Goal: Task Accomplishment & Management: Use online tool/utility

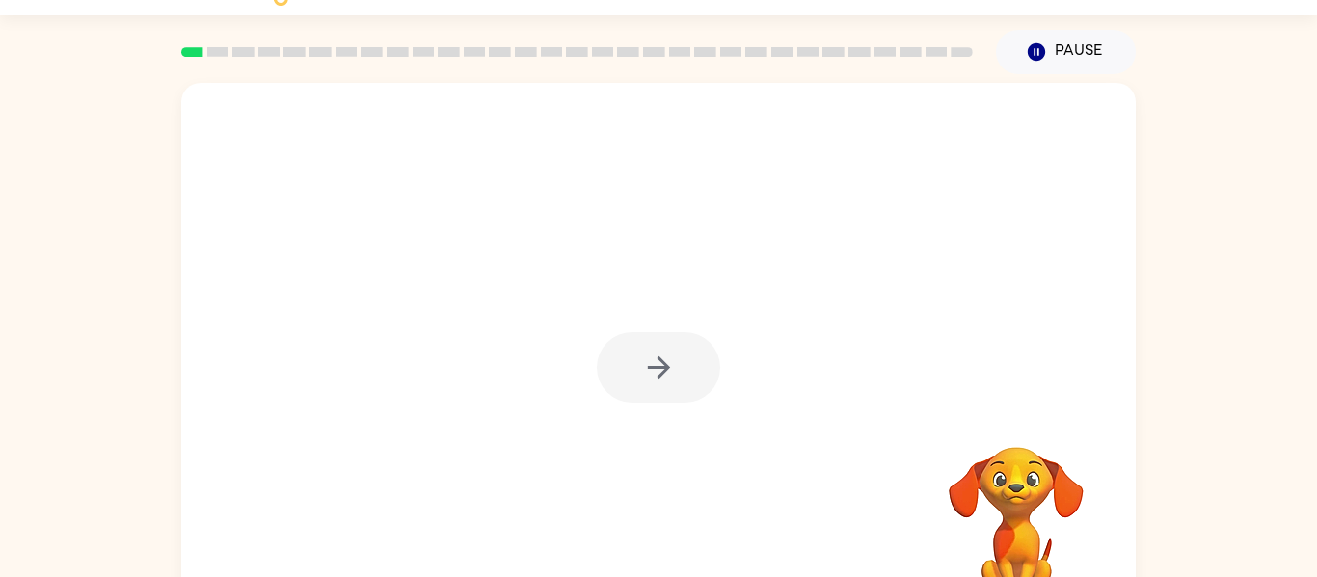
scroll to position [100, 0]
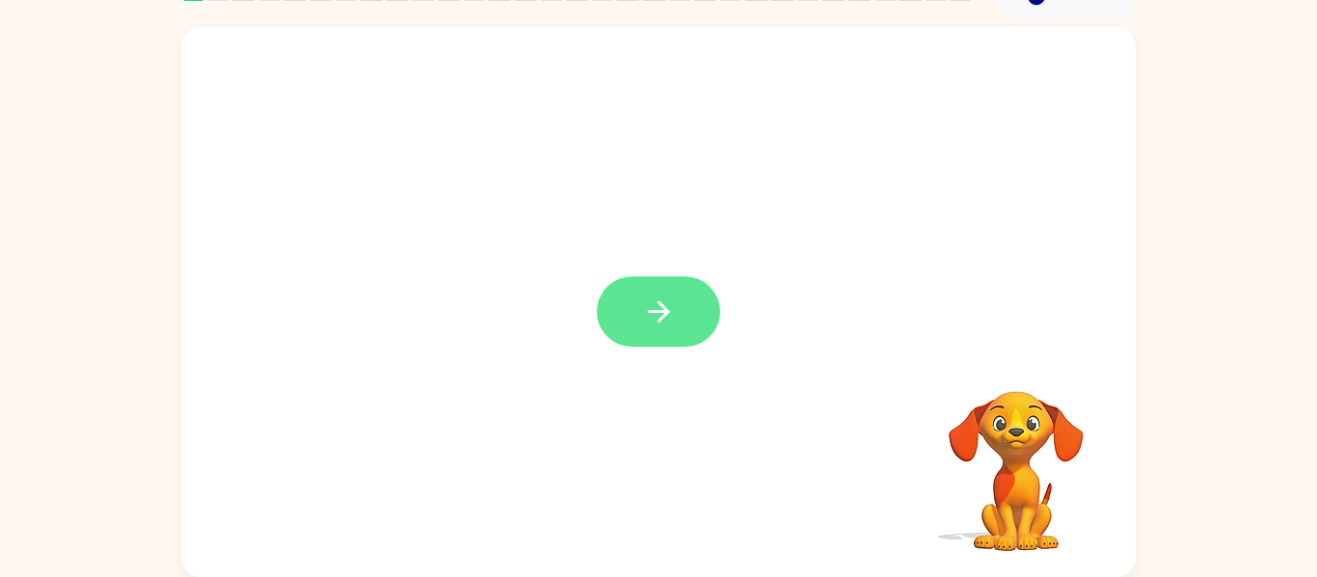
click at [609, 296] on button "button" at bounding box center [658, 312] width 123 height 70
click at [609, 297] on div at bounding box center [612, 267] width 823 height 69
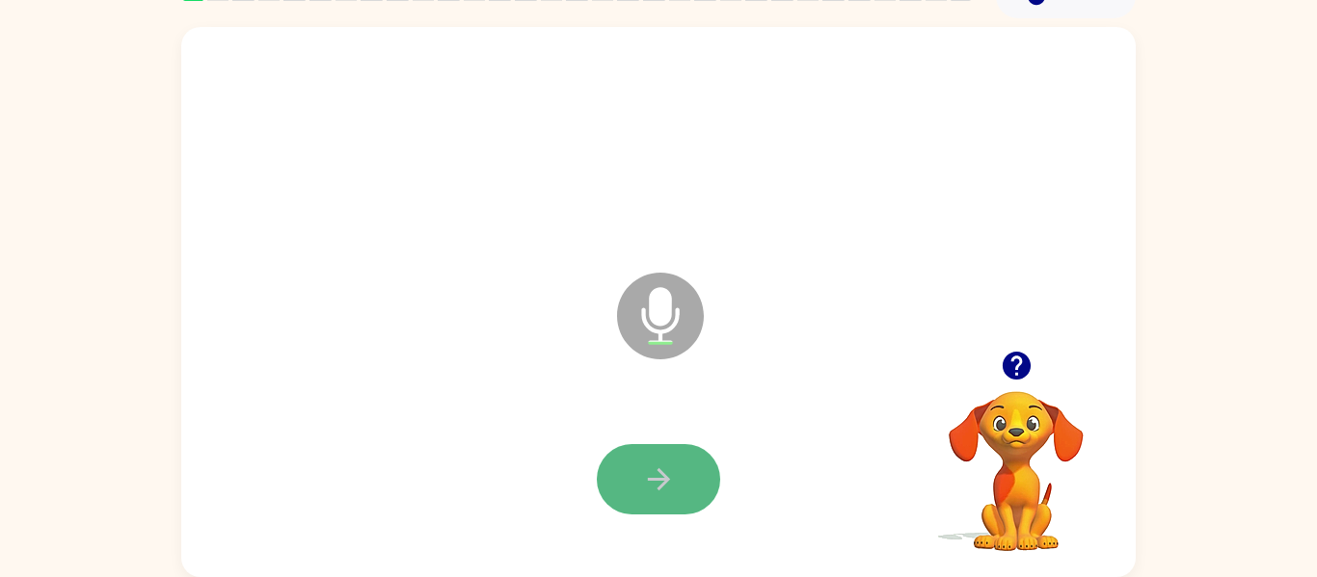
click at [664, 456] on button "button" at bounding box center [658, 479] width 123 height 70
click at [658, 474] on icon "button" at bounding box center [659, 480] width 34 height 34
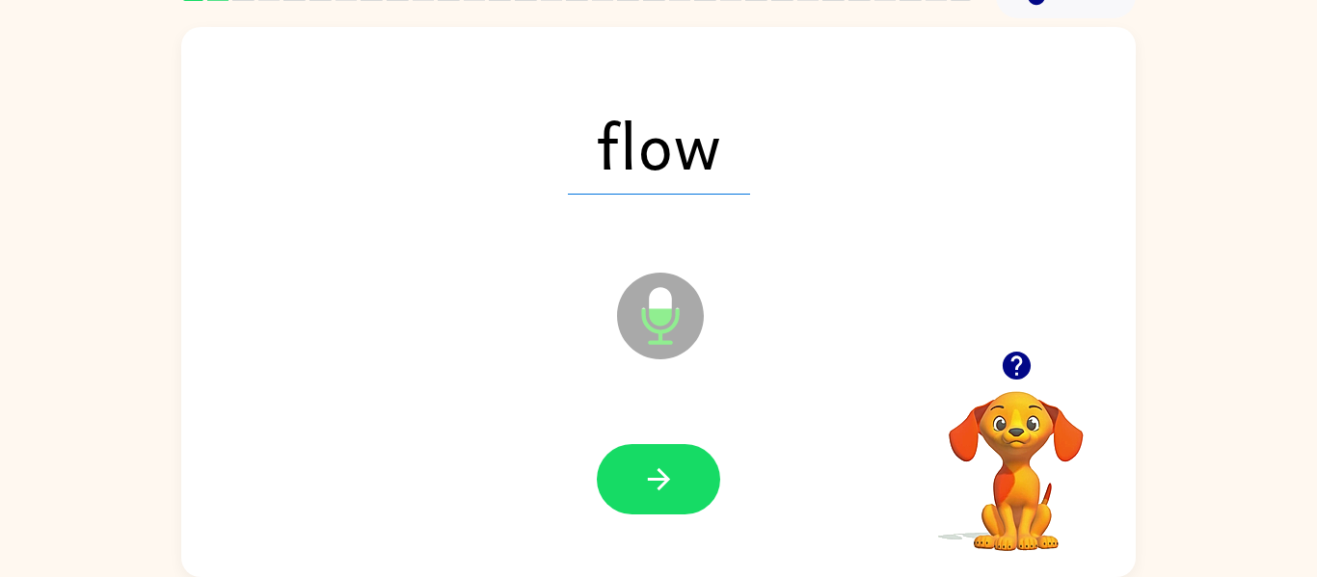
click at [674, 428] on div at bounding box center [659, 480] width 916 height 158
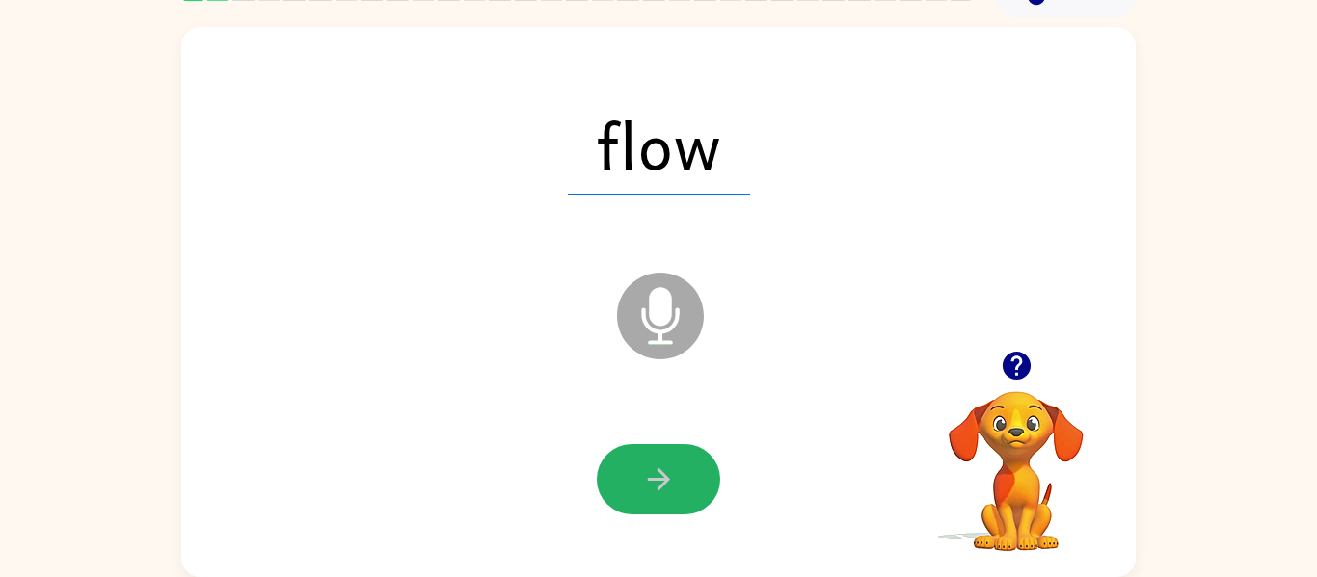
drag, startPoint x: 671, startPoint y: 464, endPoint x: 663, endPoint y: 491, distance: 28.1
click at [675, 469] on icon "button" at bounding box center [659, 480] width 34 height 34
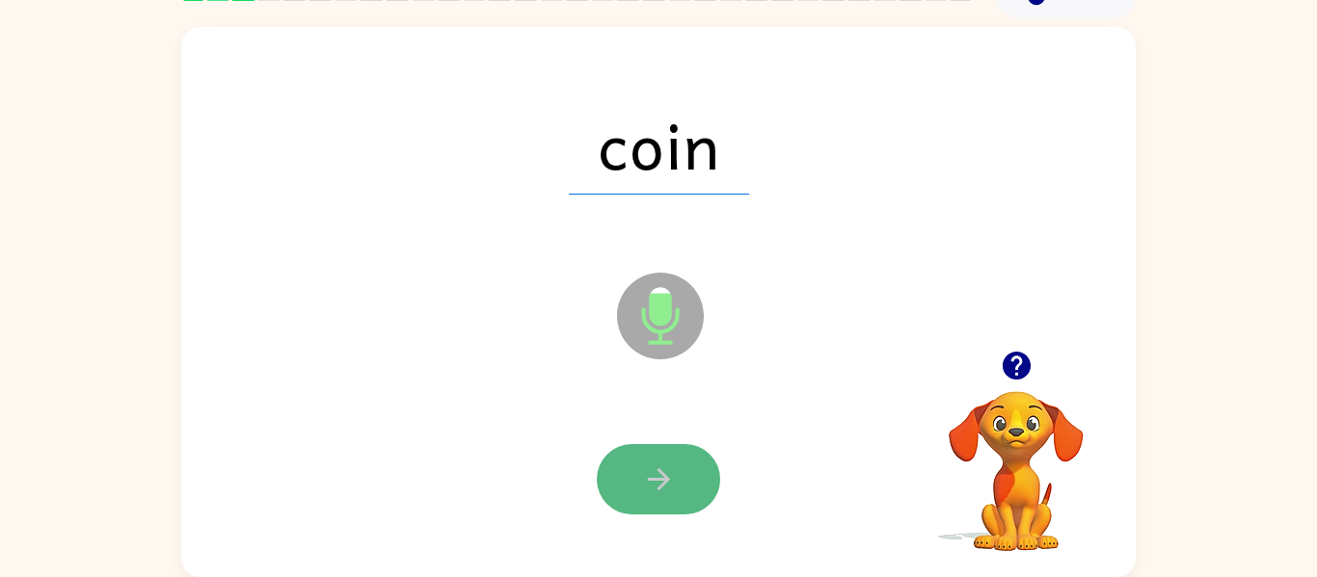
click at [645, 451] on button "button" at bounding box center [658, 479] width 123 height 70
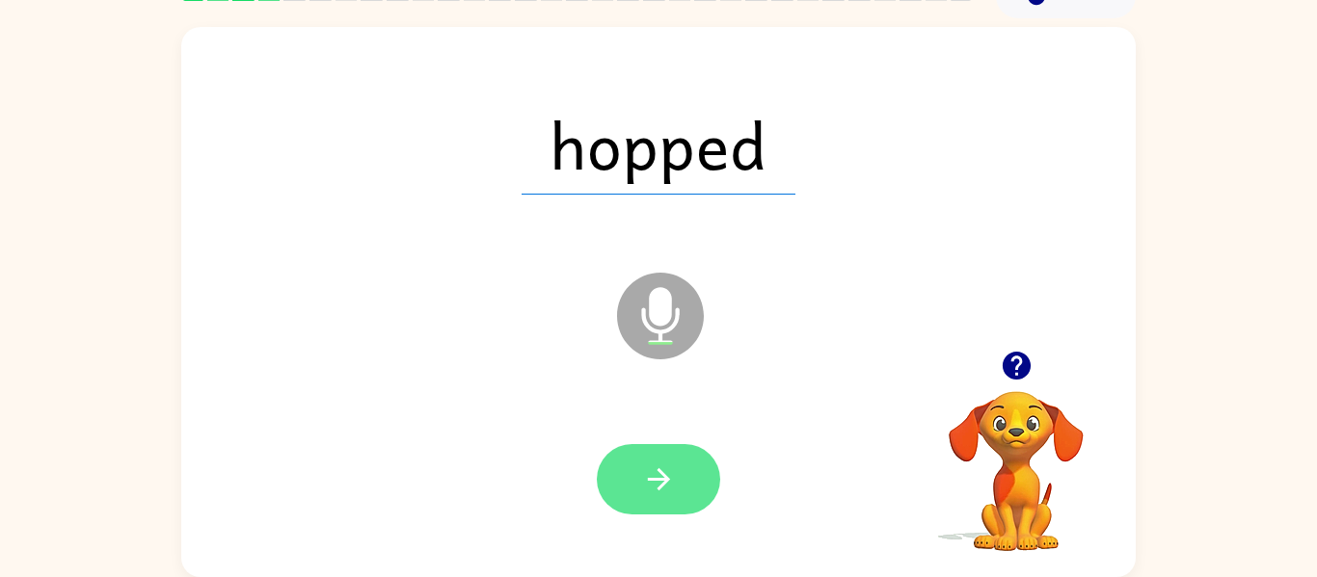
click at [647, 472] on icon "button" at bounding box center [659, 480] width 34 height 34
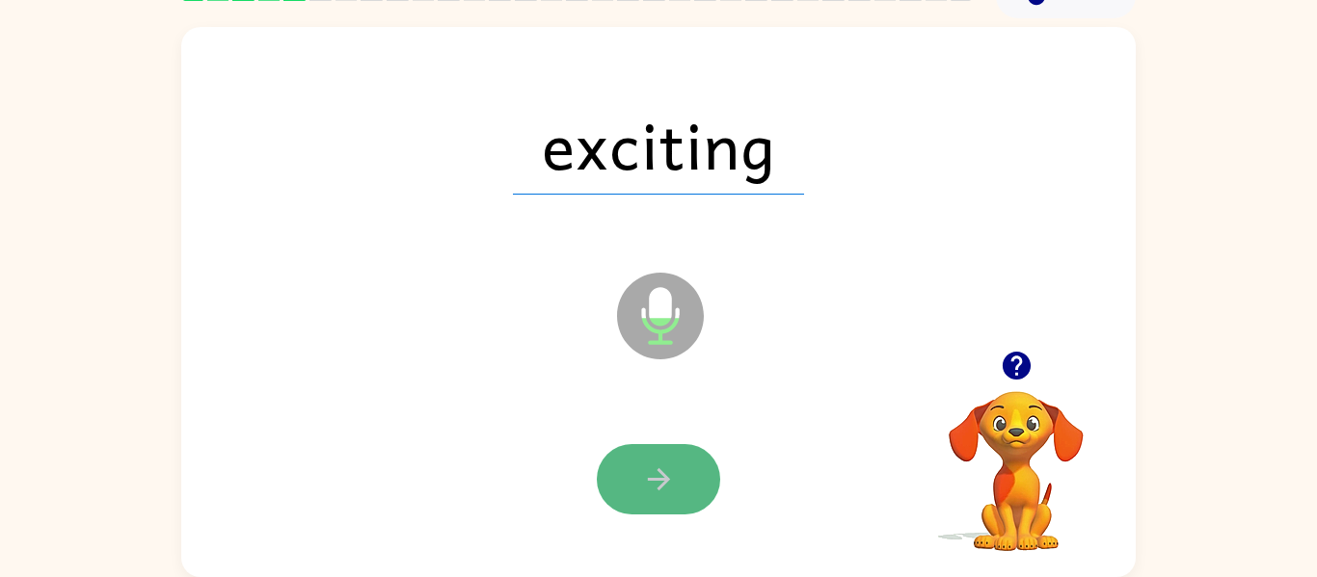
click at [675, 489] on button "button" at bounding box center [658, 479] width 123 height 70
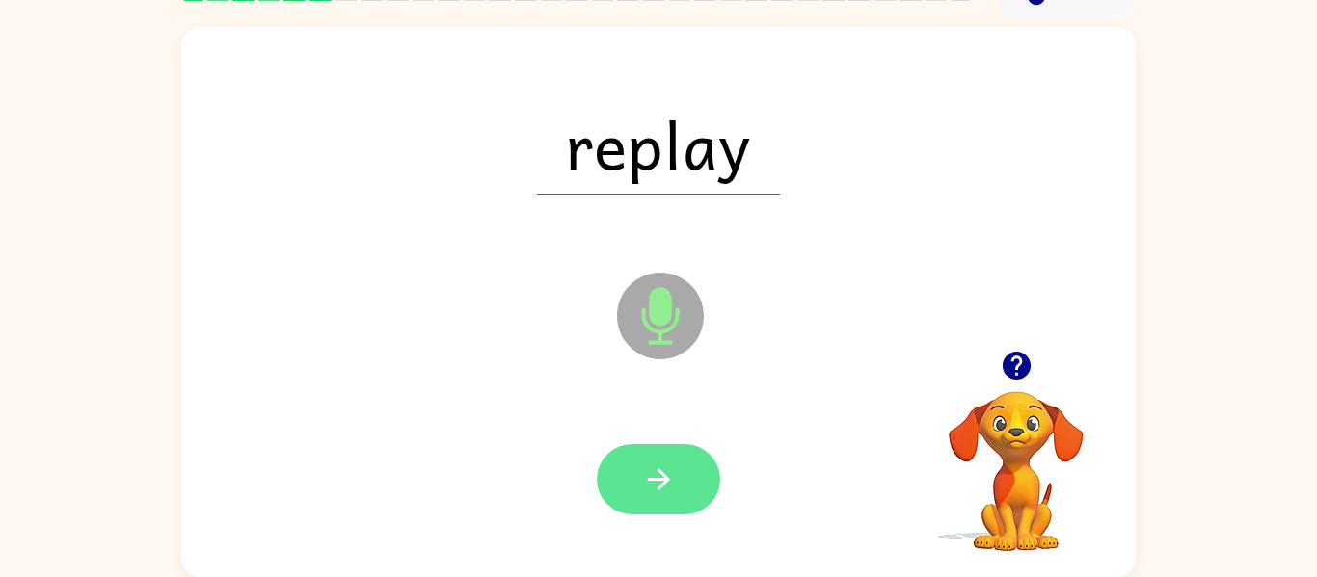
click at [680, 483] on button "button" at bounding box center [658, 479] width 123 height 70
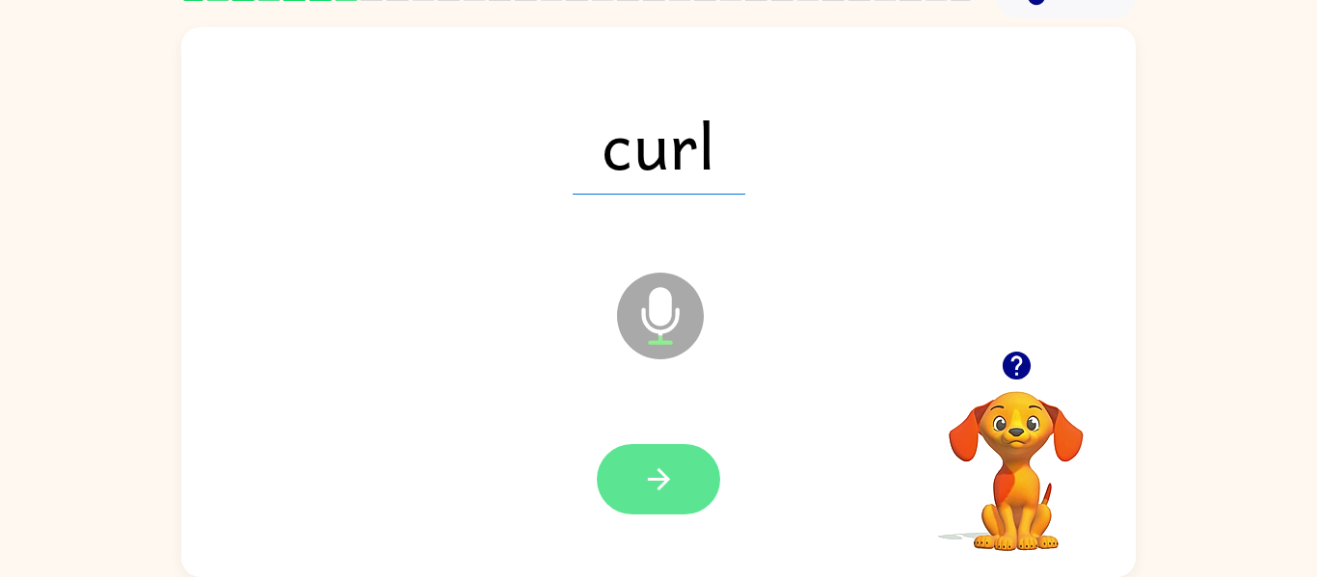
drag, startPoint x: 683, startPoint y: 488, endPoint x: 670, endPoint y: 485, distance: 13.8
click at [670, 485] on button "button" at bounding box center [658, 479] width 123 height 70
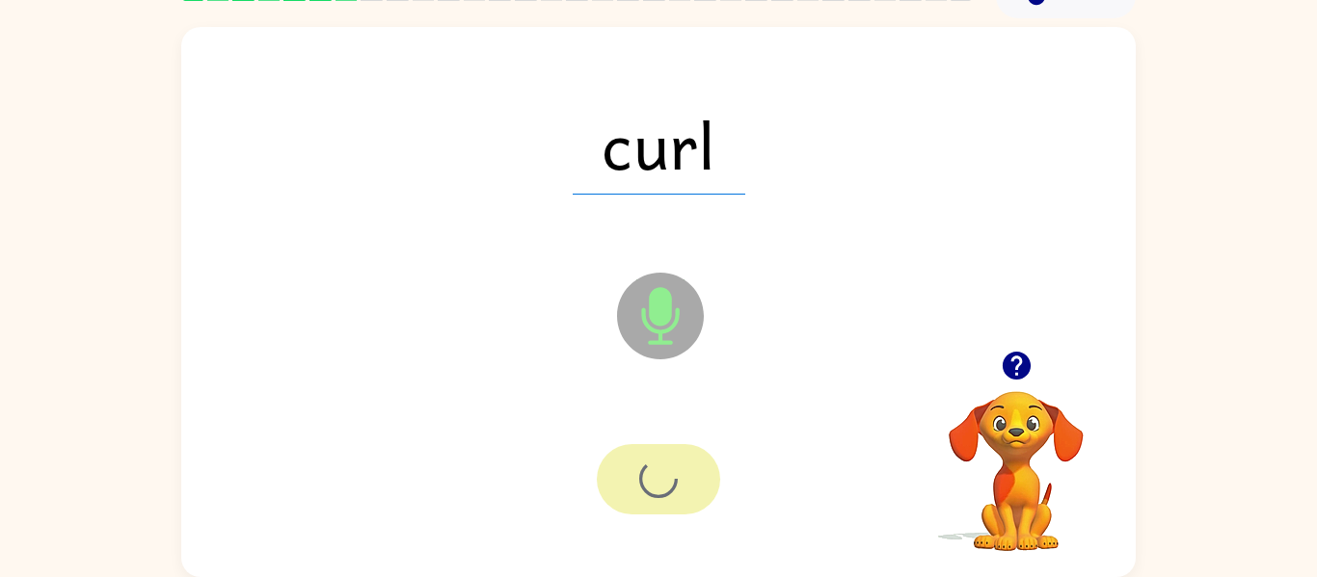
click at [670, 497] on div at bounding box center [658, 479] width 123 height 70
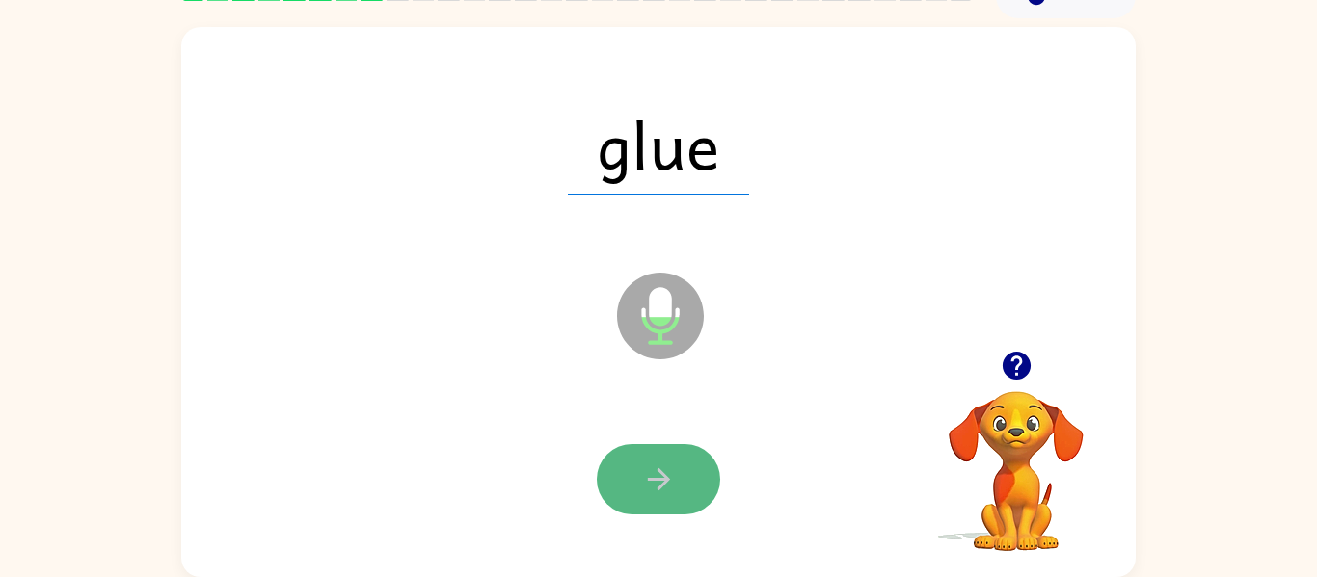
click at [673, 481] on icon "button" at bounding box center [659, 480] width 34 height 34
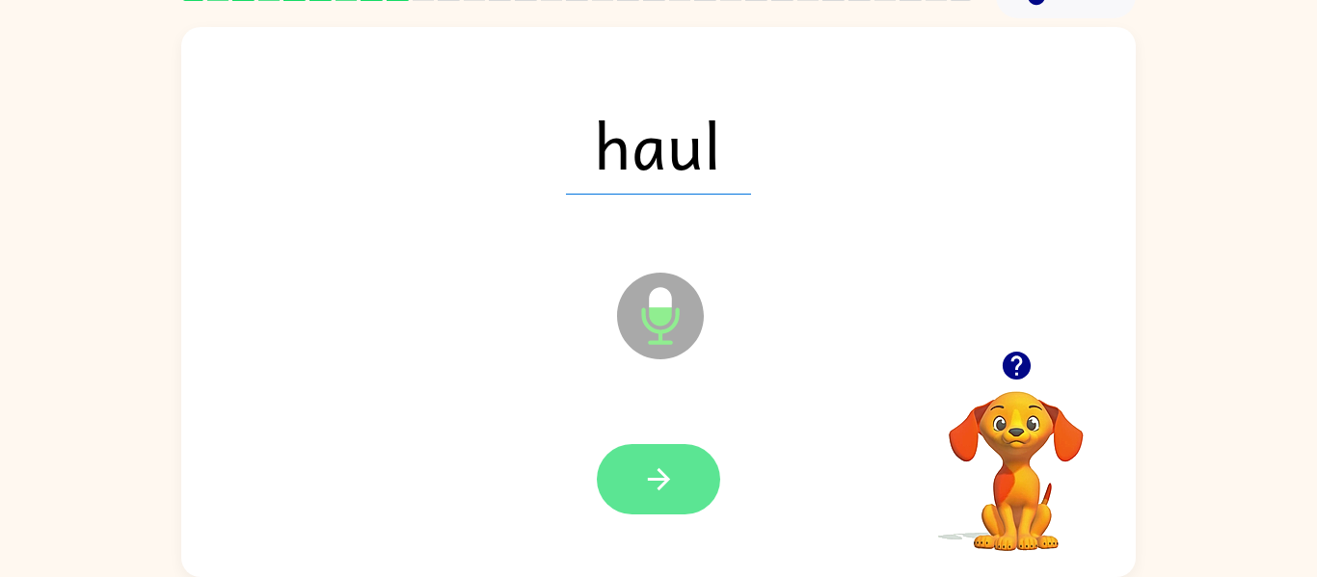
click at [674, 471] on icon "button" at bounding box center [659, 480] width 34 height 34
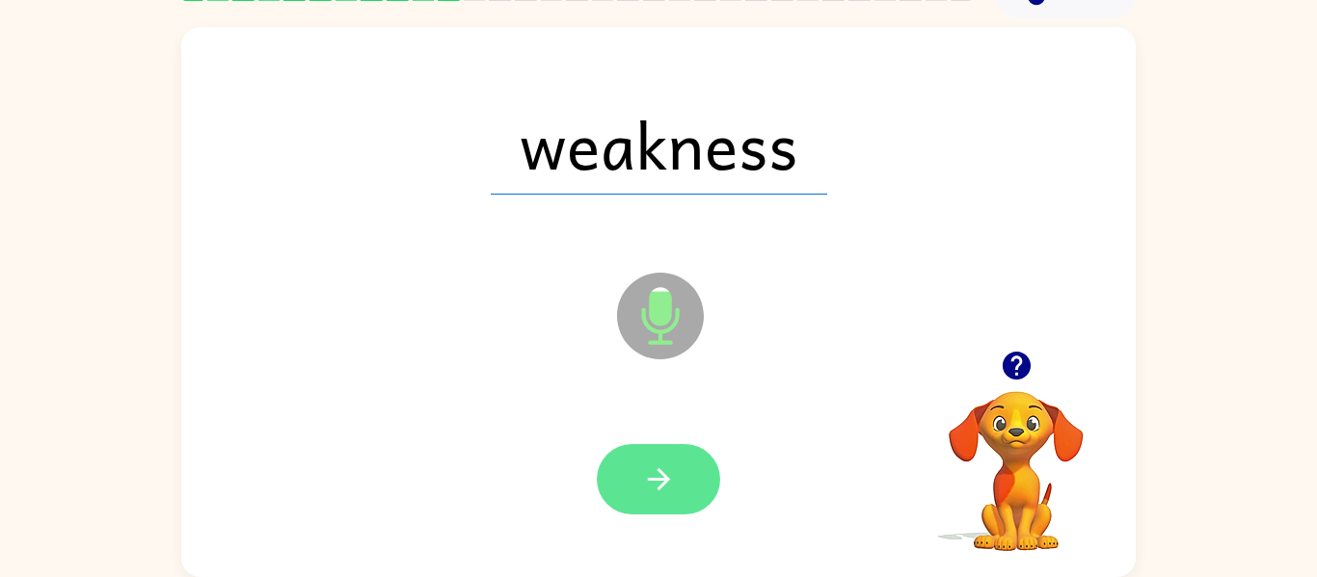
click at [679, 469] on button "button" at bounding box center [658, 479] width 123 height 70
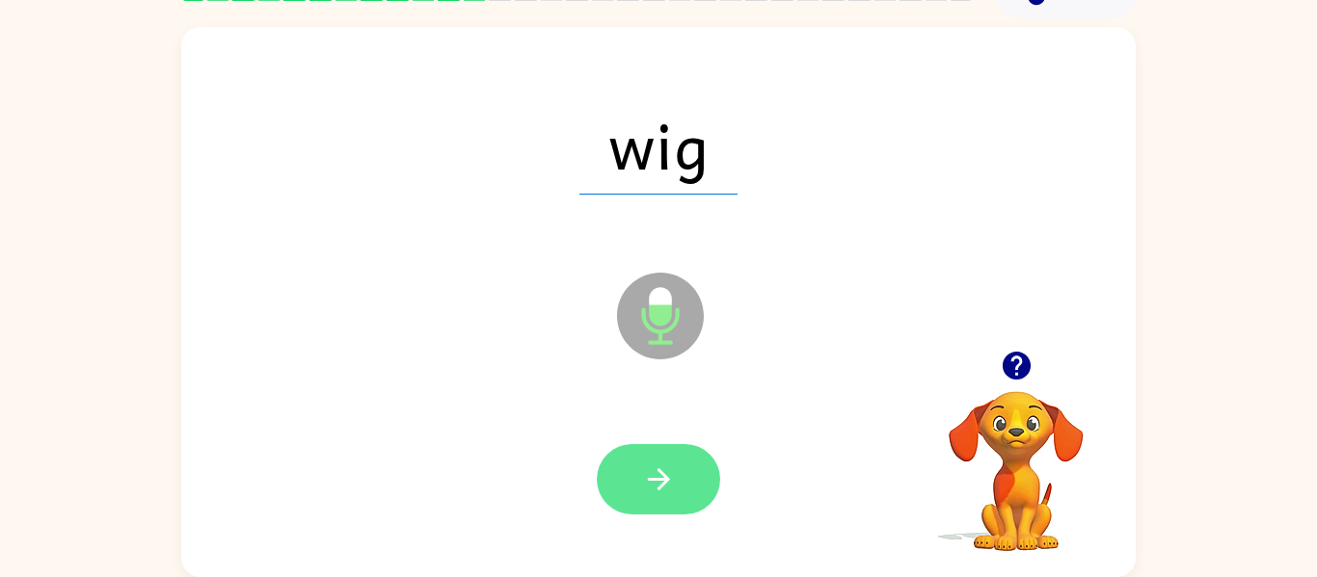
click at [682, 482] on button "button" at bounding box center [658, 479] width 123 height 70
click at [692, 481] on button "button" at bounding box center [658, 479] width 123 height 70
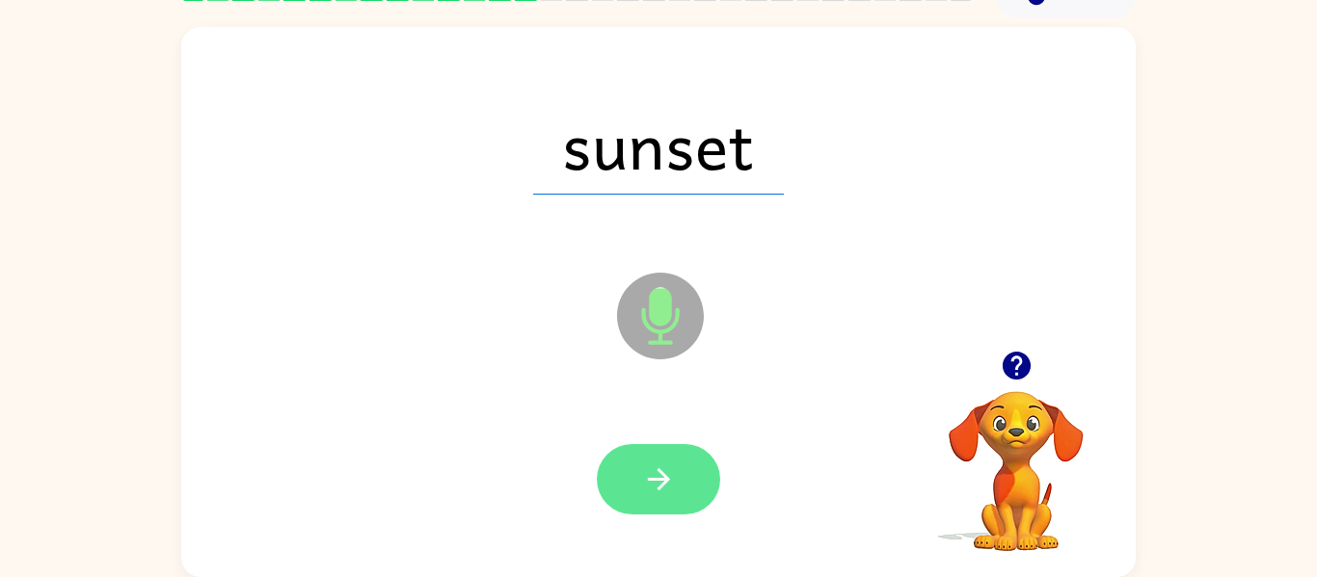
click at [695, 480] on button "button" at bounding box center [658, 479] width 123 height 70
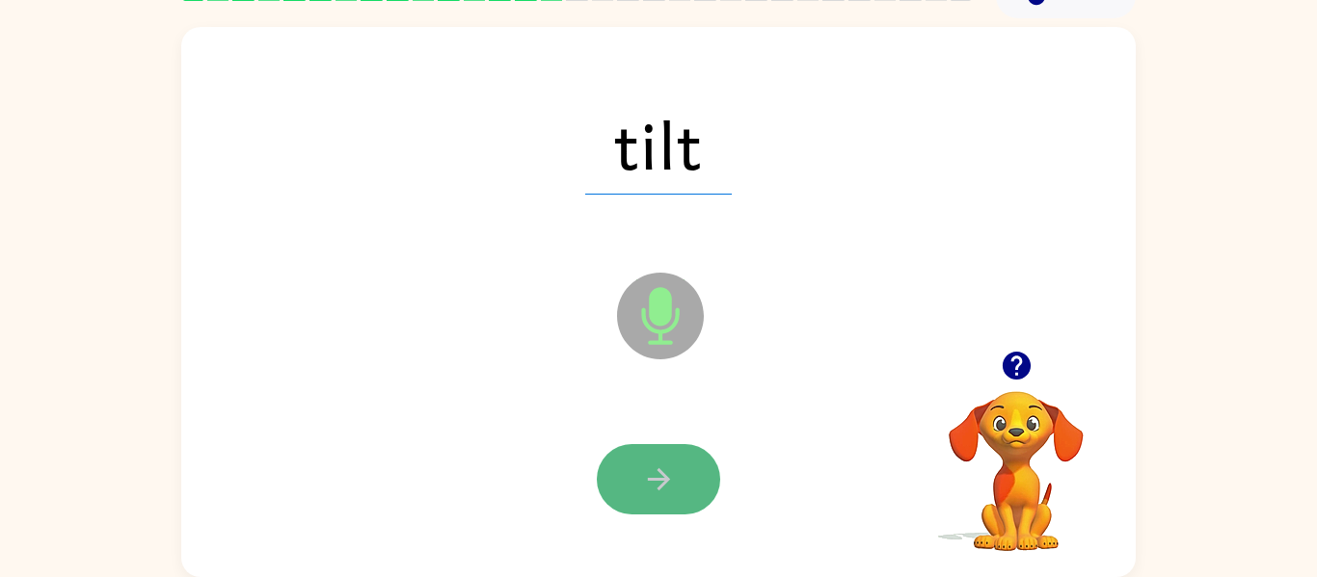
click at [675, 484] on button "button" at bounding box center [658, 479] width 123 height 70
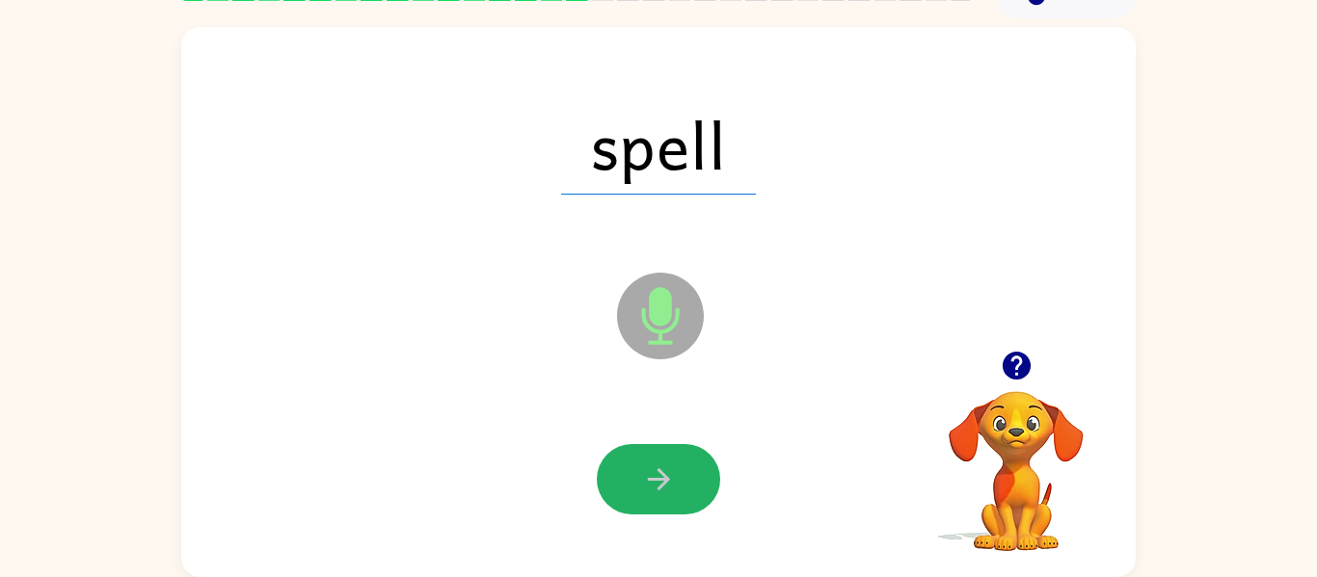
click at [687, 481] on button "button" at bounding box center [658, 479] width 123 height 70
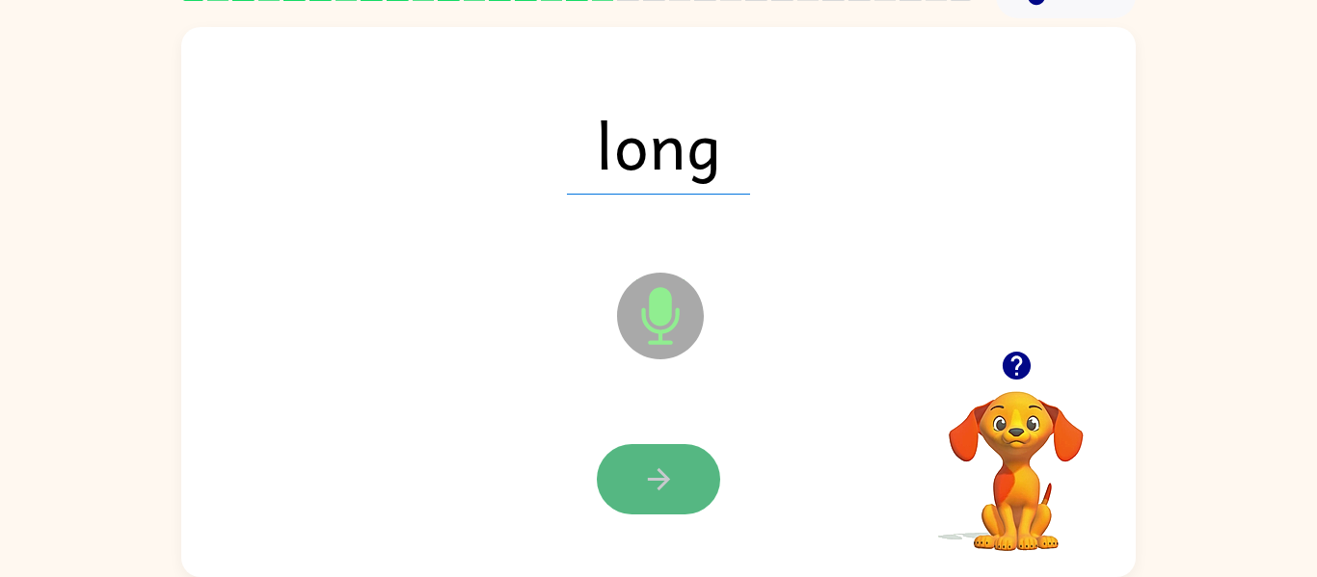
click at [673, 465] on icon "button" at bounding box center [659, 480] width 34 height 34
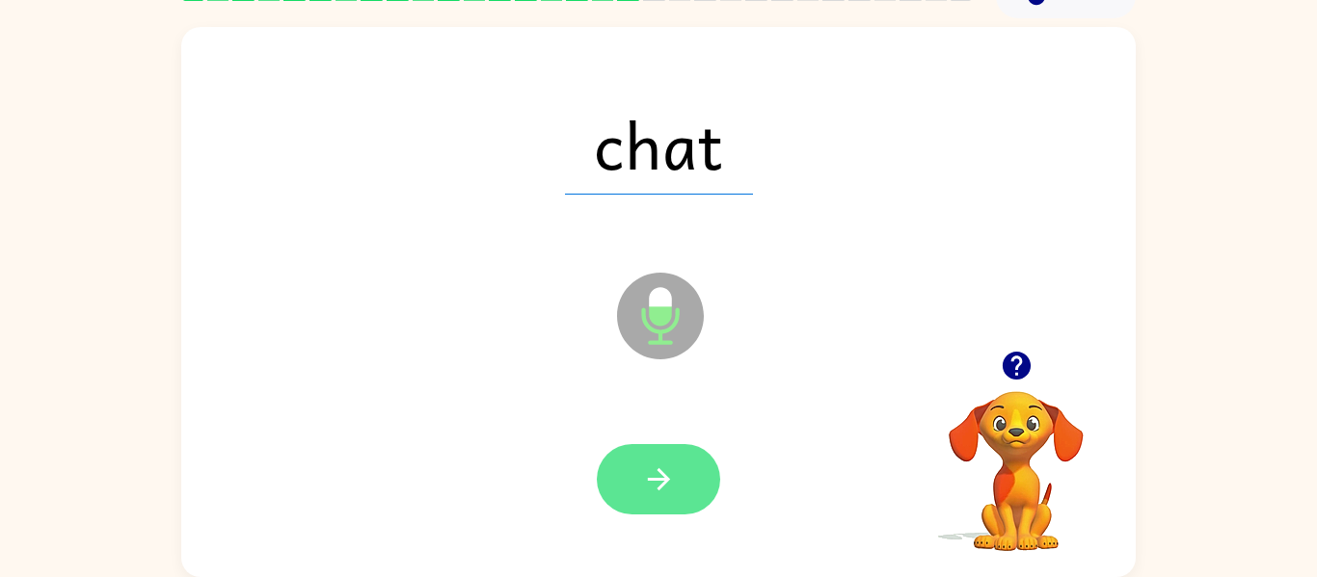
click at [683, 475] on button "button" at bounding box center [658, 479] width 123 height 70
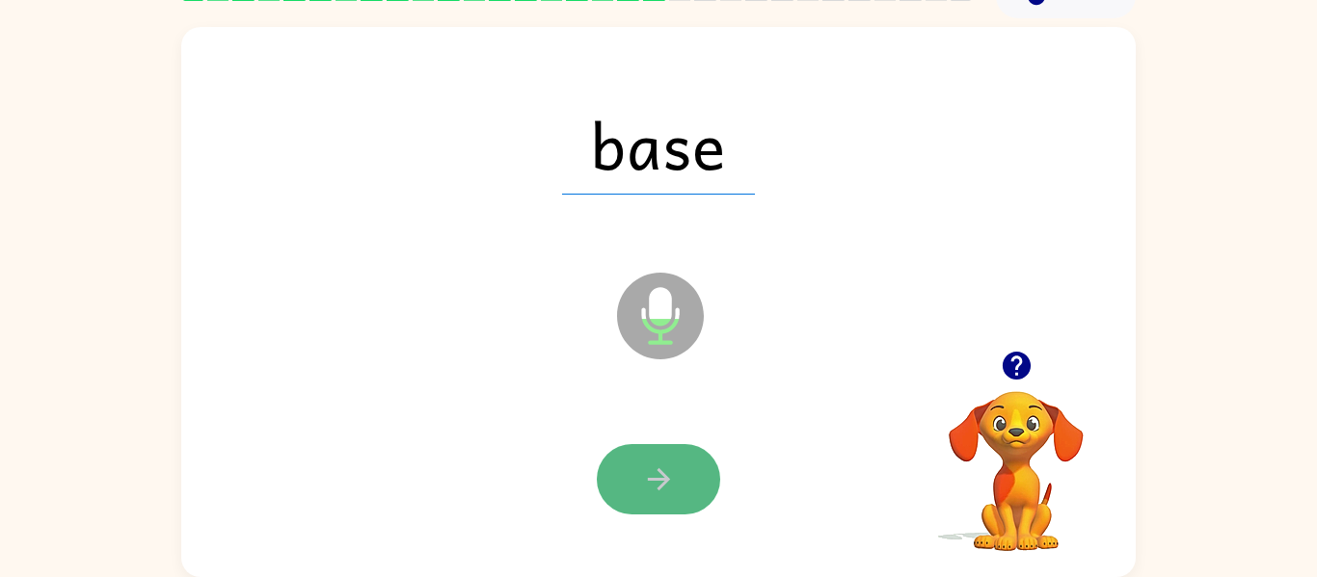
click at [684, 483] on button "button" at bounding box center [658, 479] width 123 height 70
click at [684, 501] on button "button" at bounding box center [658, 479] width 123 height 70
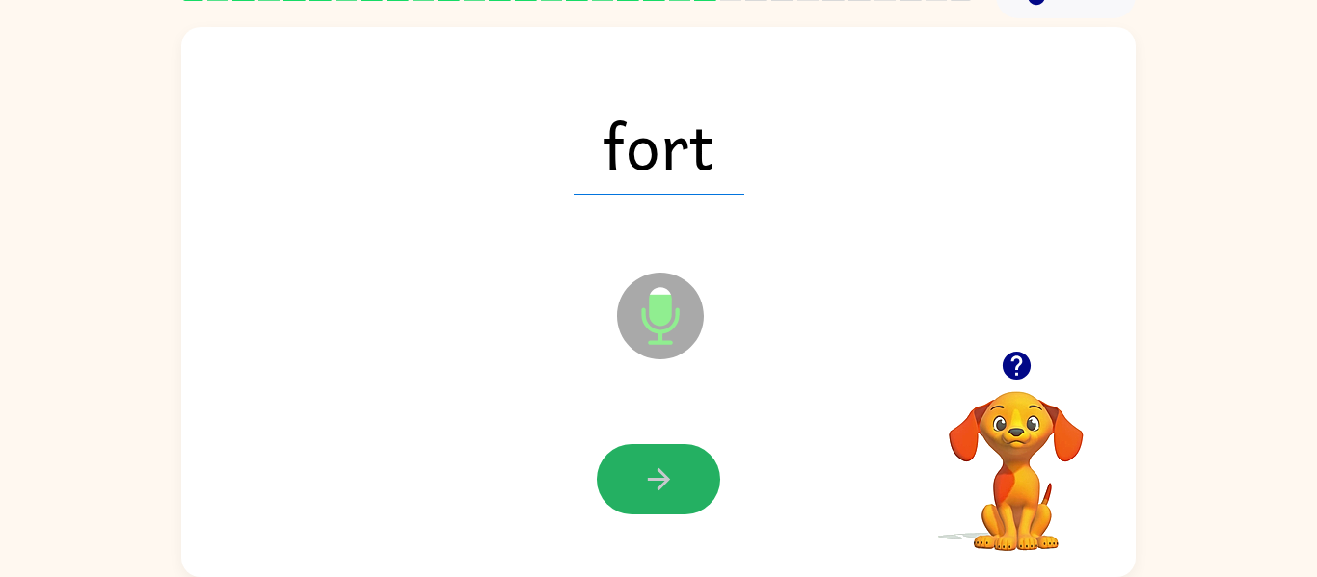
click at [690, 485] on button "button" at bounding box center [658, 479] width 123 height 70
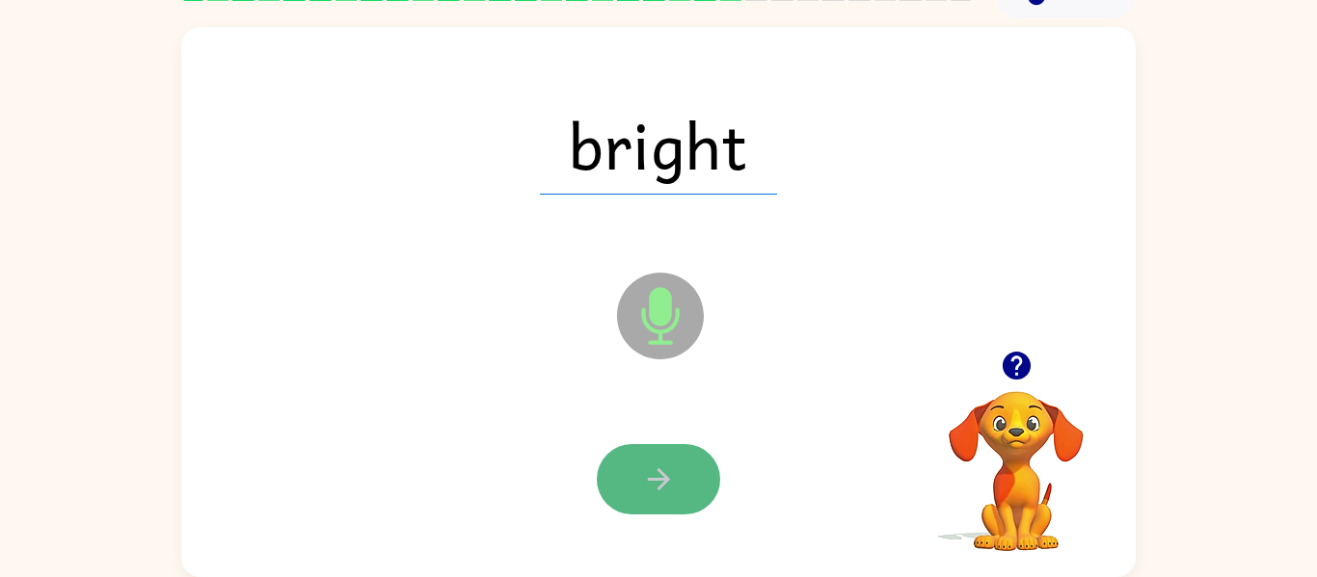
drag, startPoint x: 690, startPoint y: 485, endPoint x: 691, endPoint y: 499, distance: 14.5
click at [691, 499] on button "button" at bounding box center [658, 479] width 123 height 70
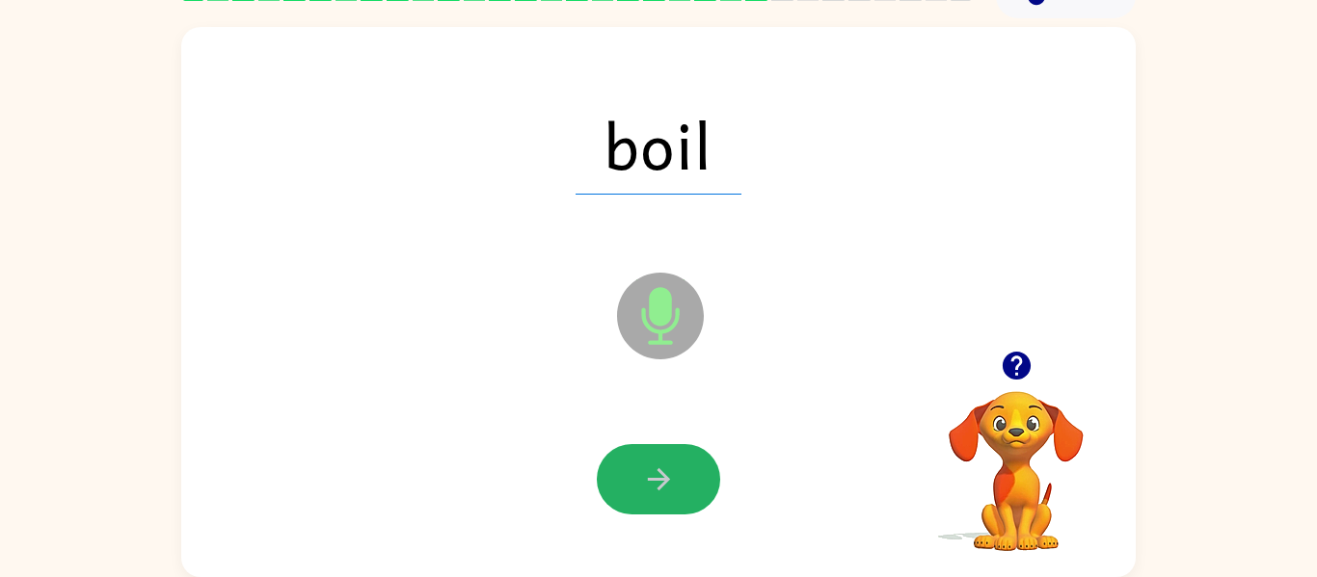
click at [676, 464] on button "button" at bounding box center [658, 479] width 123 height 70
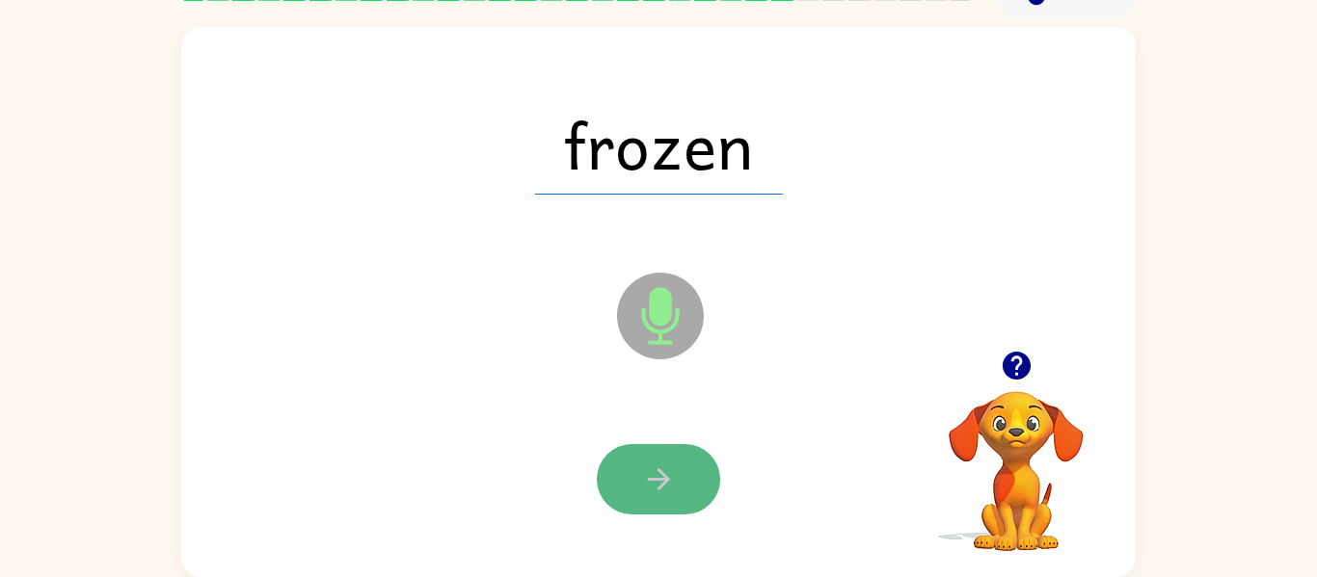
click at [680, 455] on button "button" at bounding box center [658, 479] width 123 height 70
click at [675, 483] on icon "button" at bounding box center [659, 480] width 34 height 34
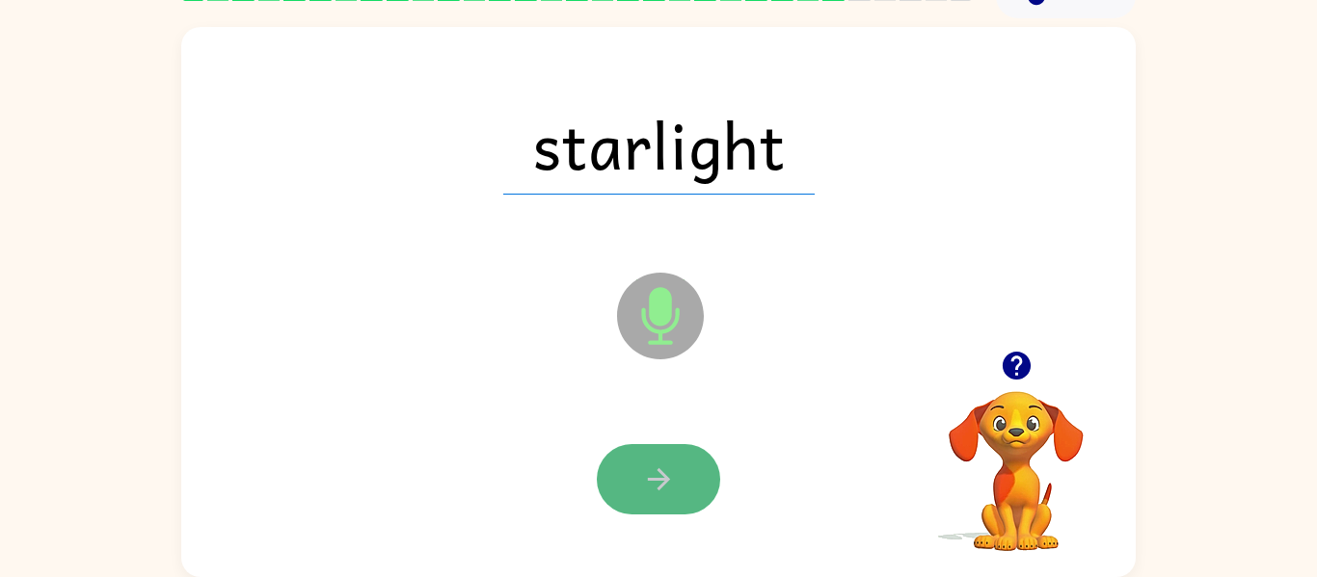
click at [671, 480] on icon "button" at bounding box center [659, 480] width 34 height 34
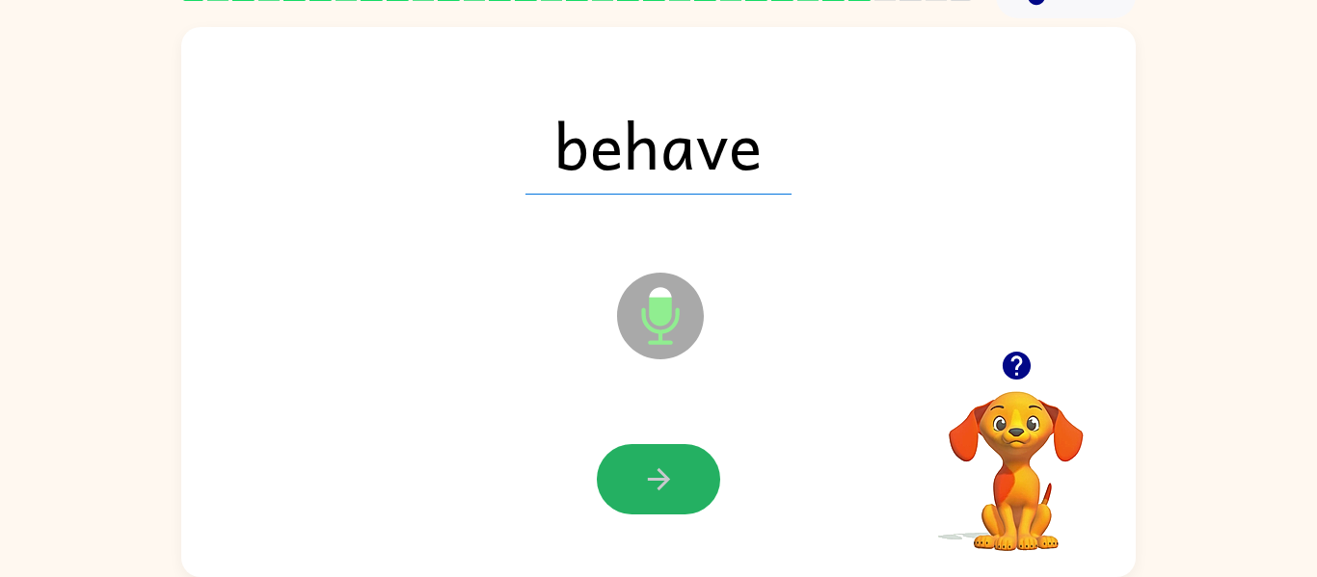
click at [669, 485] on icon "button" at bounding box center [659, 480] width 34 height 34
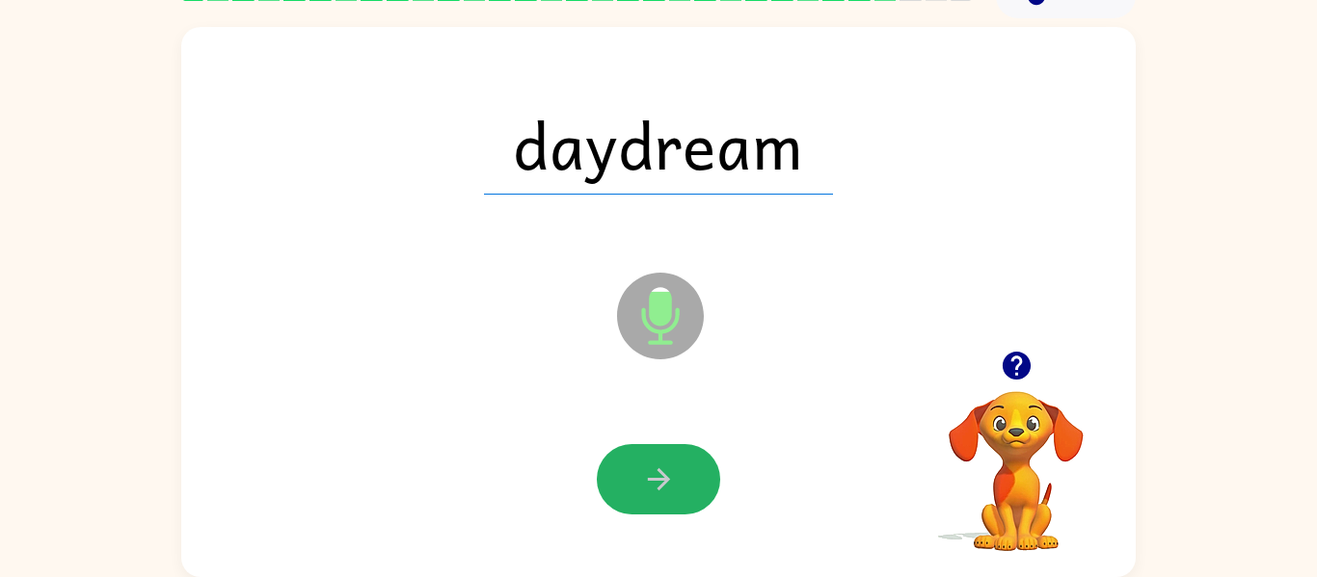
click at [669, 485] on icon "button" at bounding box center [659, 480] width 34 height 34
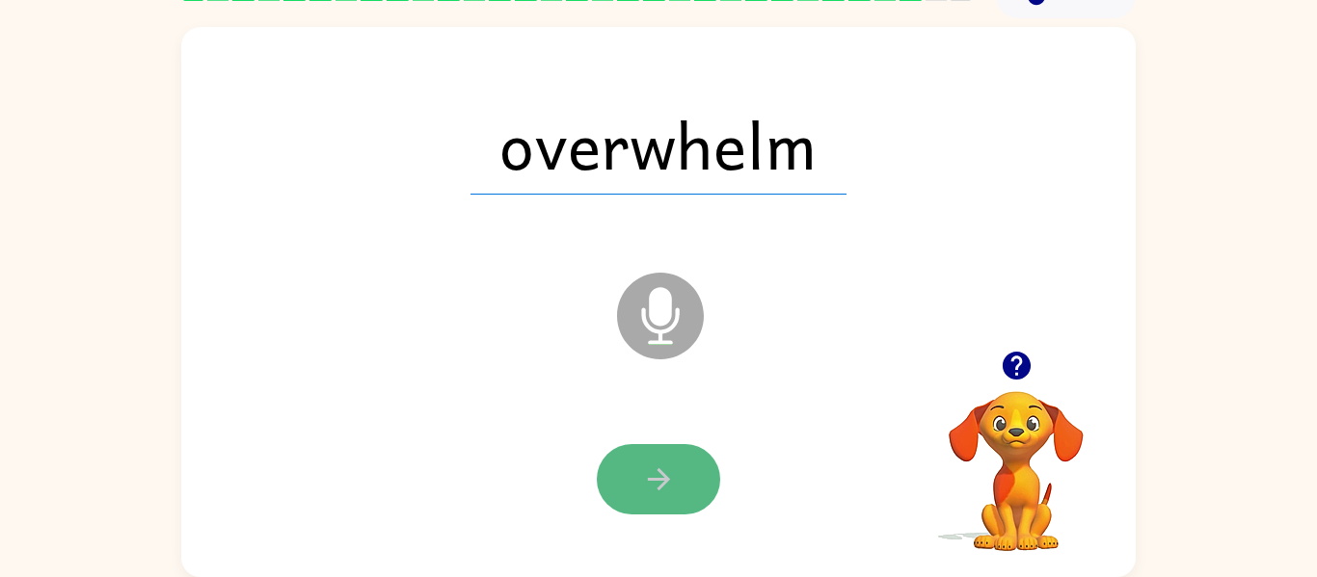
click at [654, 471] on icon "button" at bounding box center [659, 480] width 34 height 34
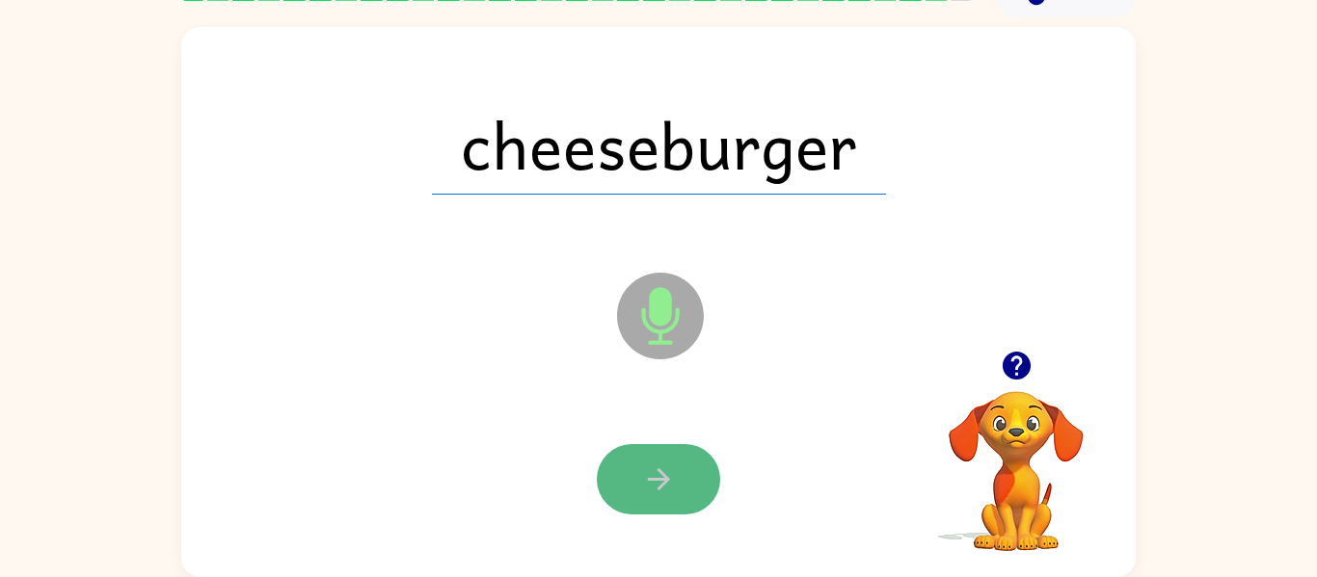
click at [679, 474] on button "button" at bounding box center [658, 479] width 123 height 70
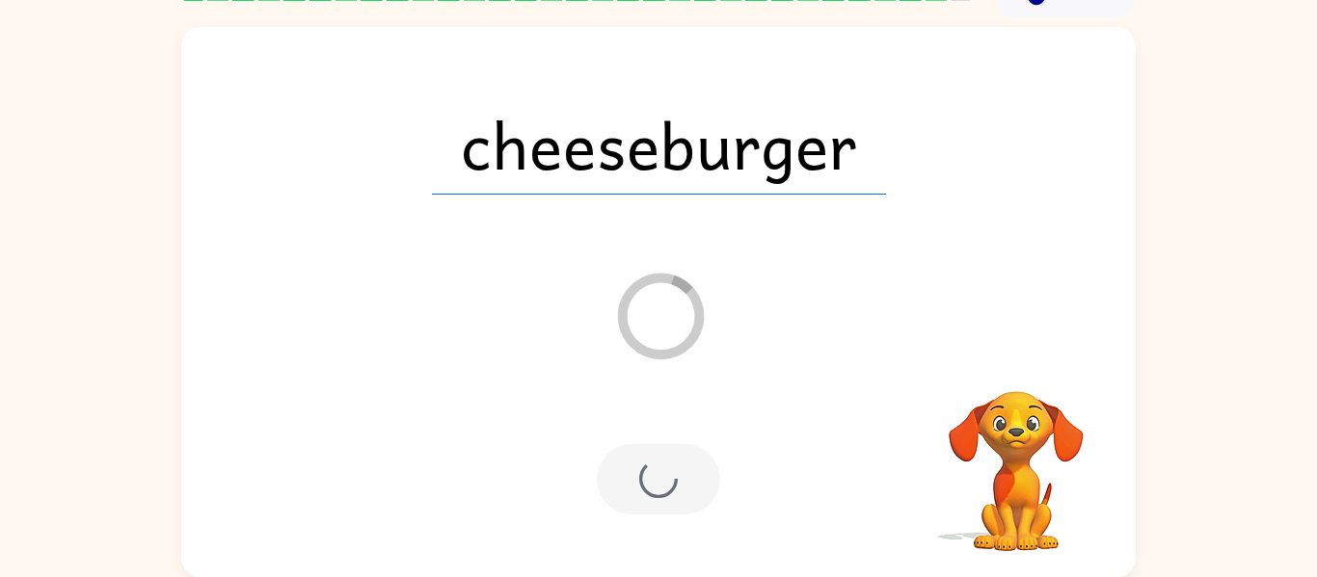
scroll to position [66, 0]
